Goal: Task Accomplishment & Management: Manage account settings

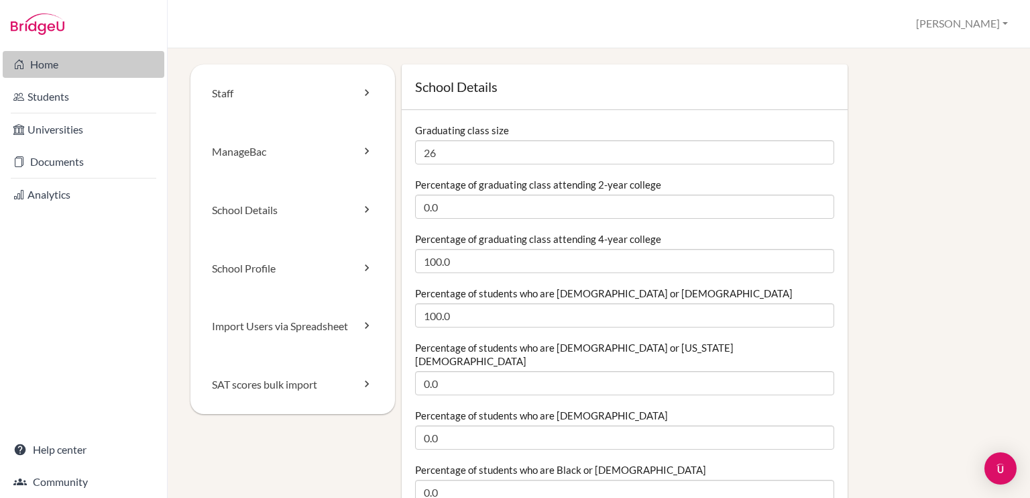
click at [62, 62] on link "Home" at bounding box center [84, 64] width 162 height 27
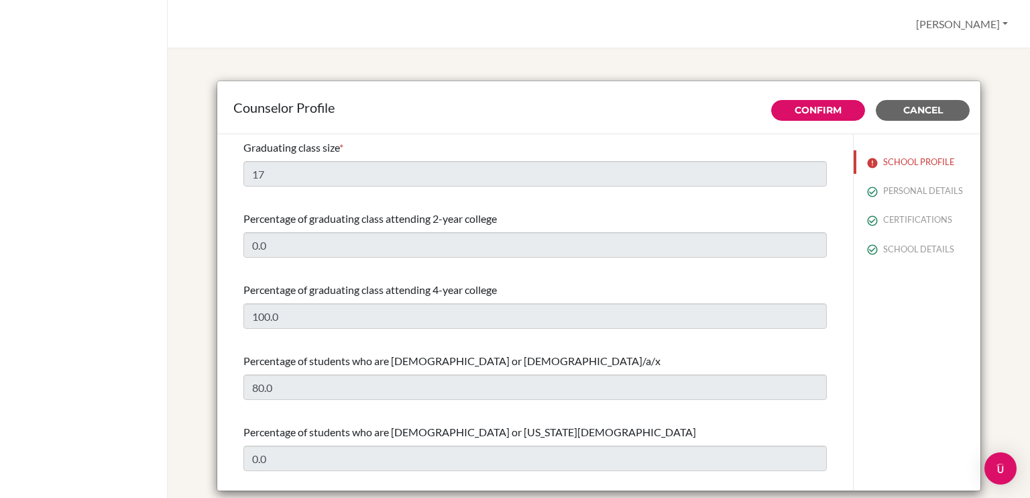
select select "1"
select select "235563"
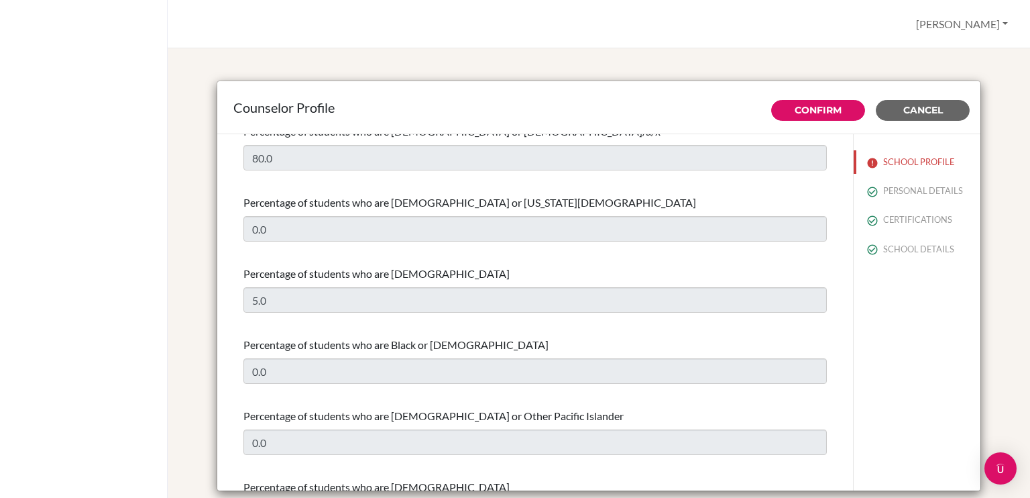
scroll to position [275, 0]
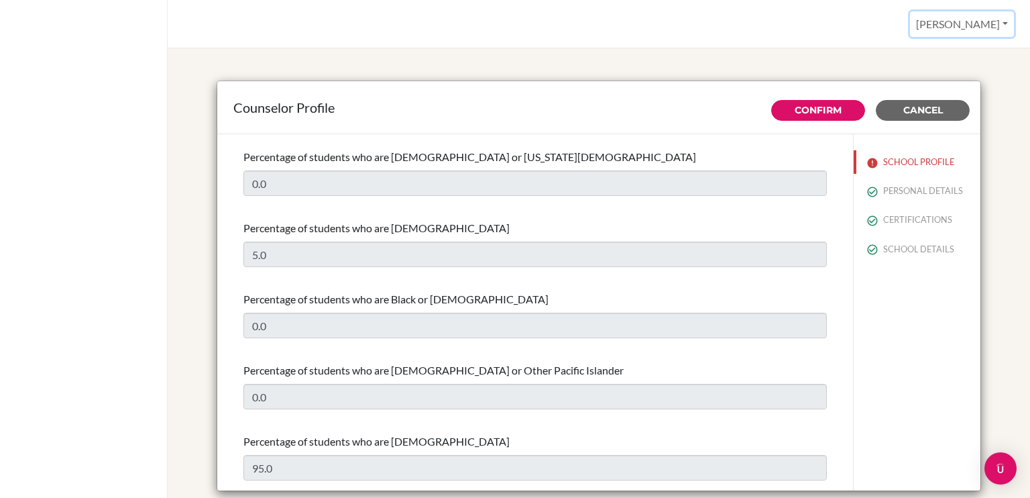
click at [983, 19] on button "[PERSON_NAME]" at bounding box center [962, 23] width 104 height 25
click at [952, 55] on link "Profile" at bounding box center [960, 54] width 106 height 21
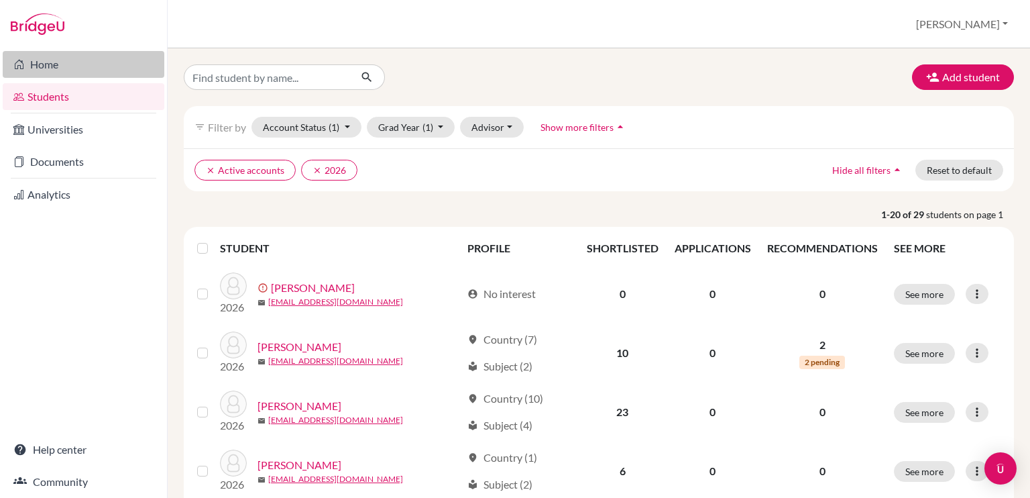
click at [34, 67] on link "Home" at bounding box center [84, 64] width 162 height 27
